Goal: Transaction & Acquisition: Purchase product/service

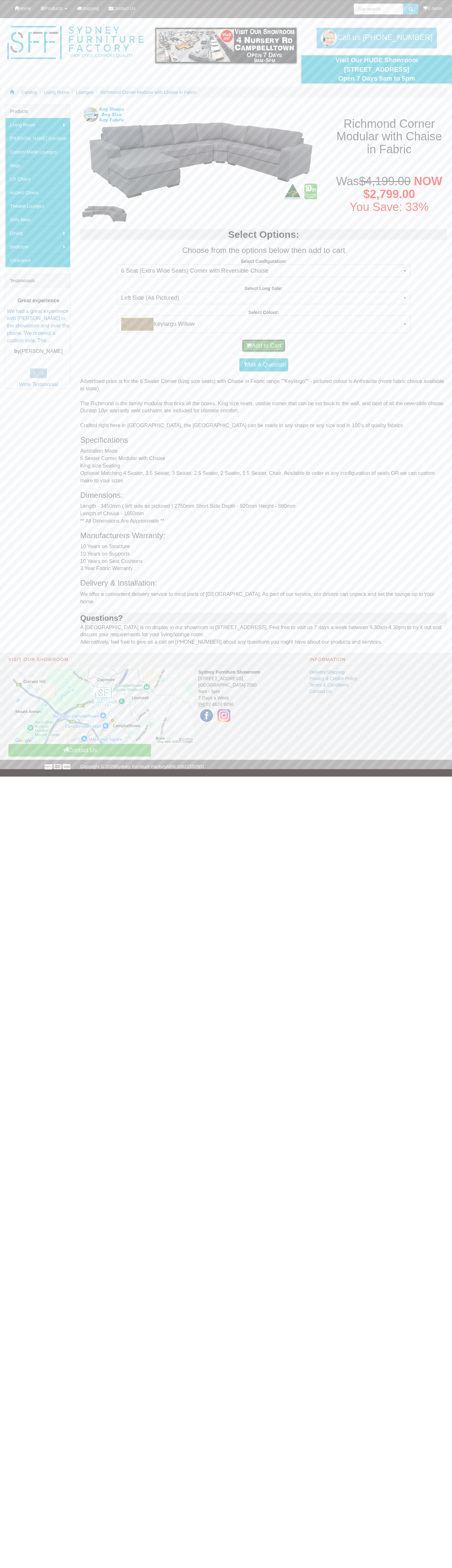
click at [264, 346] on button "Add to Cart" at bounding box center [263, 346] width 43 height 13
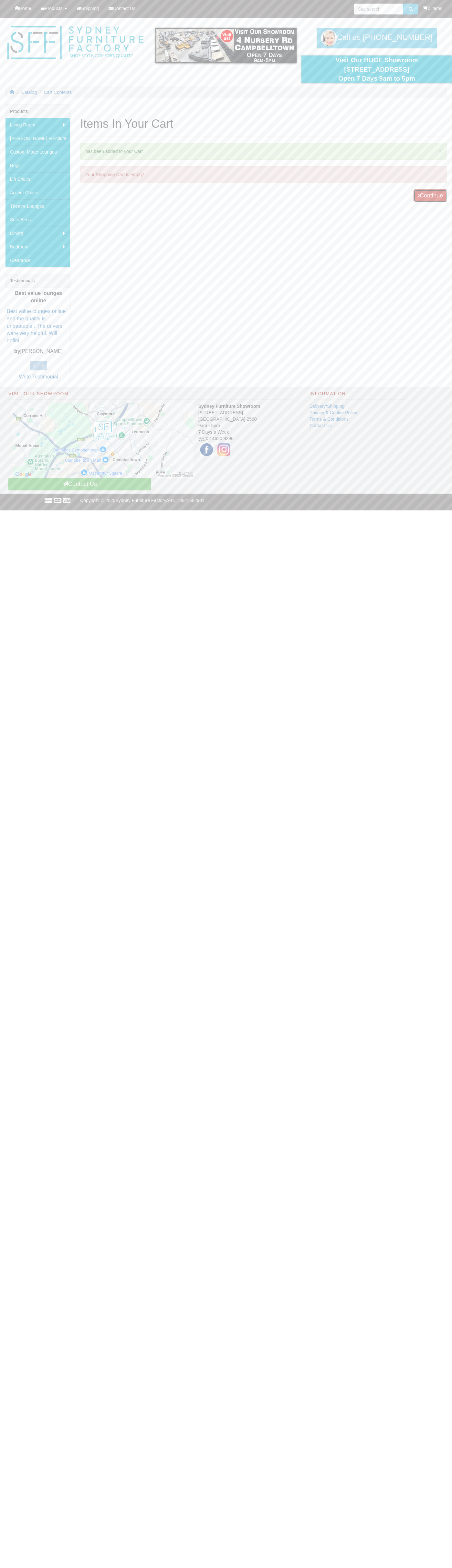
click at [429, 196] on link "Continue" at bounding box center [429, 195] width 34 height 13
